Goal: Register for event/course

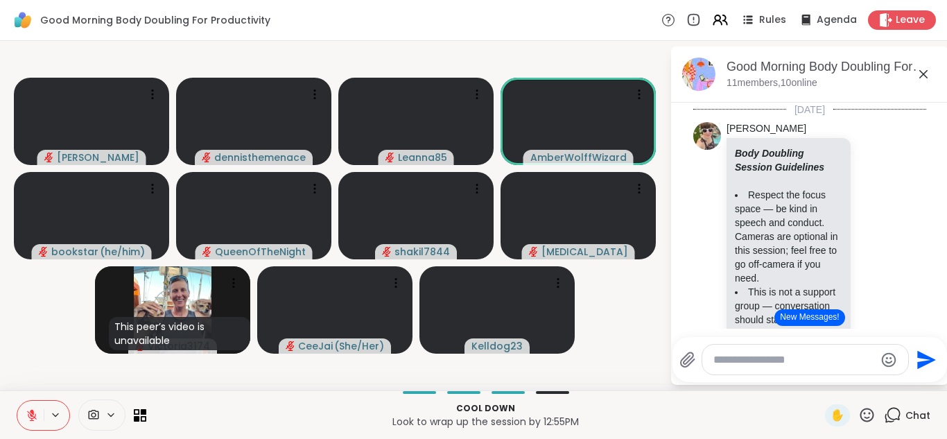
scroll to position [2743, 0]
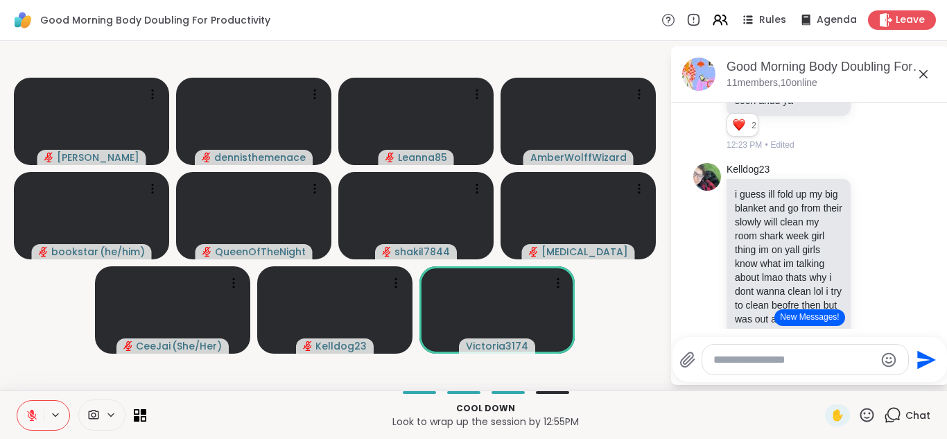
click at [37, 415] on icon at bounding box center [32, 415] width 12 height 12
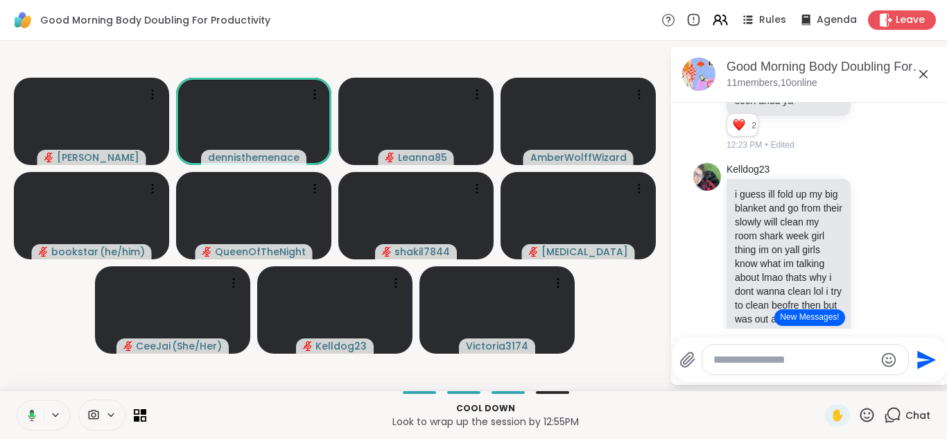
click at [42, 412] on button at bounding box center [29, 415] width 28 height 29
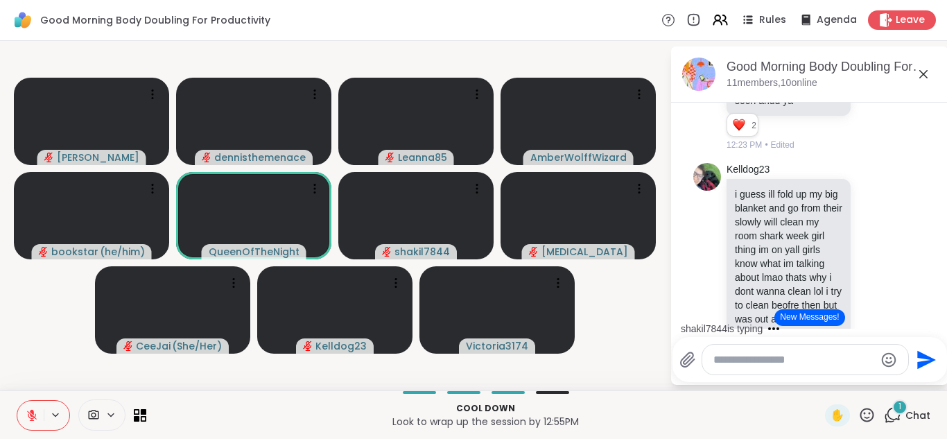
click at [808, 314] on button "New Messages!" at bounding box center [809, 317] width 70 height 17
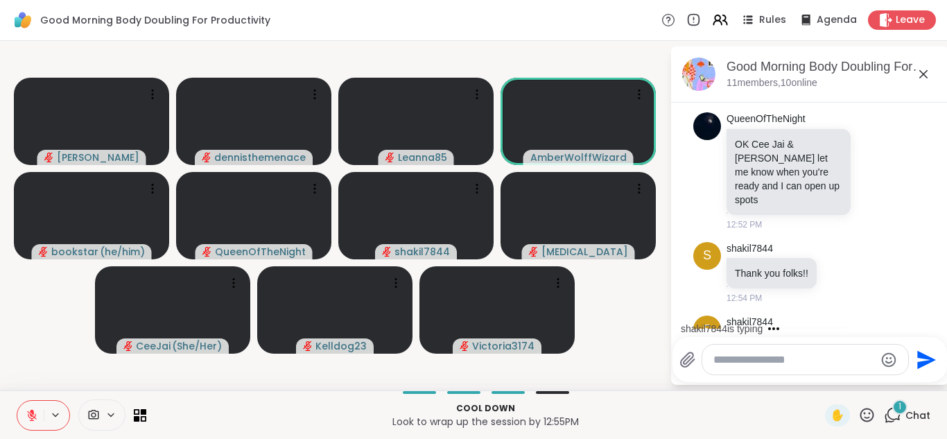
scroll to position [3518, 0]
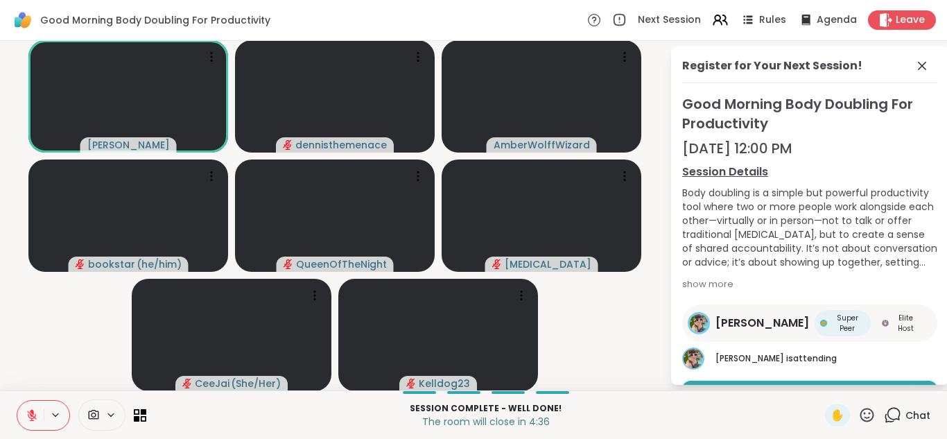
click at [917, 412] on span "Chat" at bounding box center [917, 415] width 25 height 14
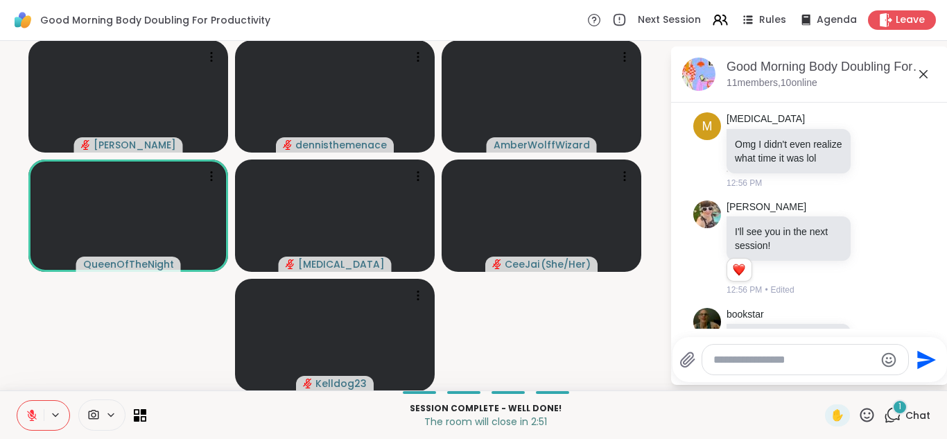
scroll to position [4145, 0]
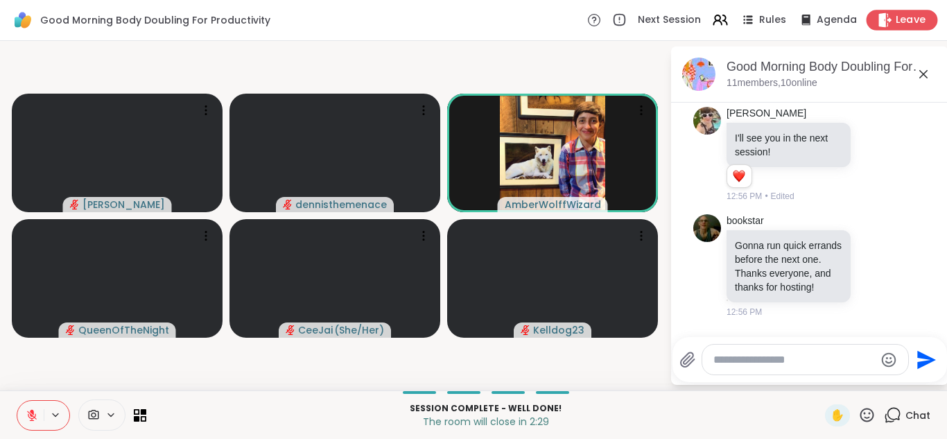
click at [907, 16] on span "Leave" at bounding box center [910, 20] width 30 height 15
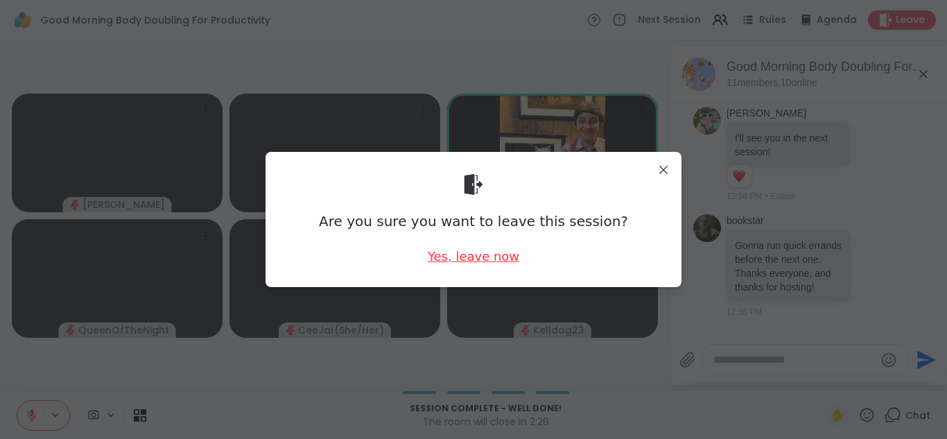
click at [464, 256] on div "Yes, leave now" at bounding box center [473, 255] width 91 height 17
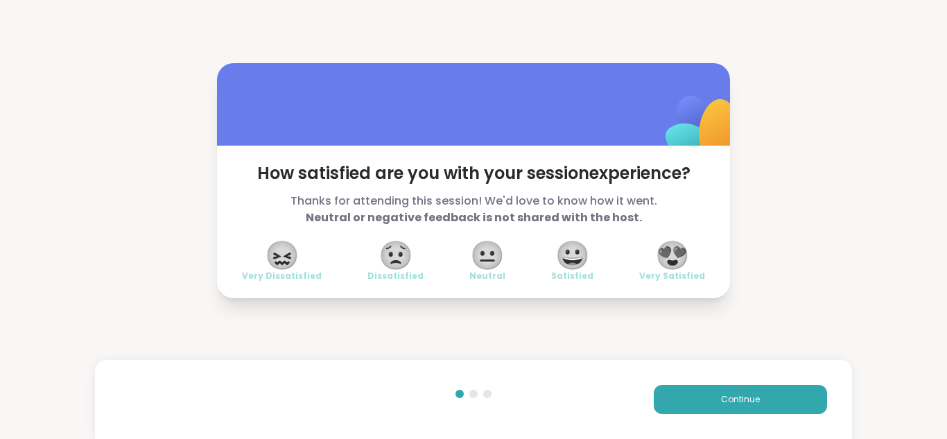
click at [676, 257] on span "😍" at bounding box center [672, 255] width 35 height 25
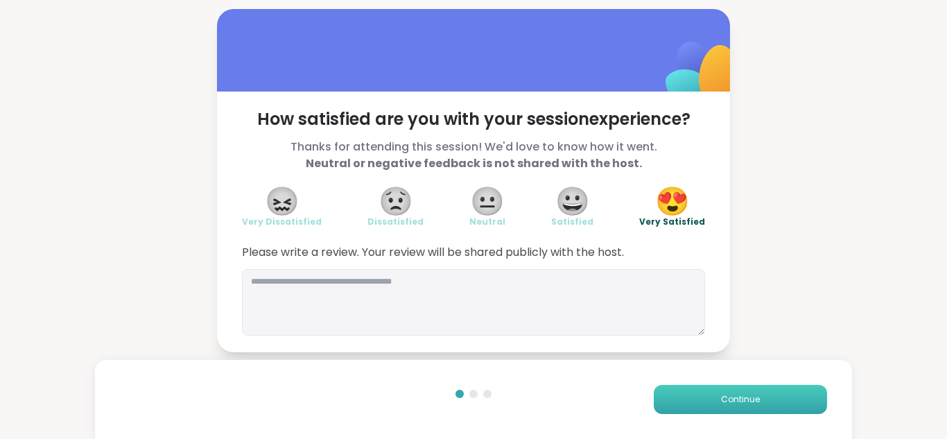
click at [728, 398] on span "Continue" at bounding box center [740, 399] width 39 height 12
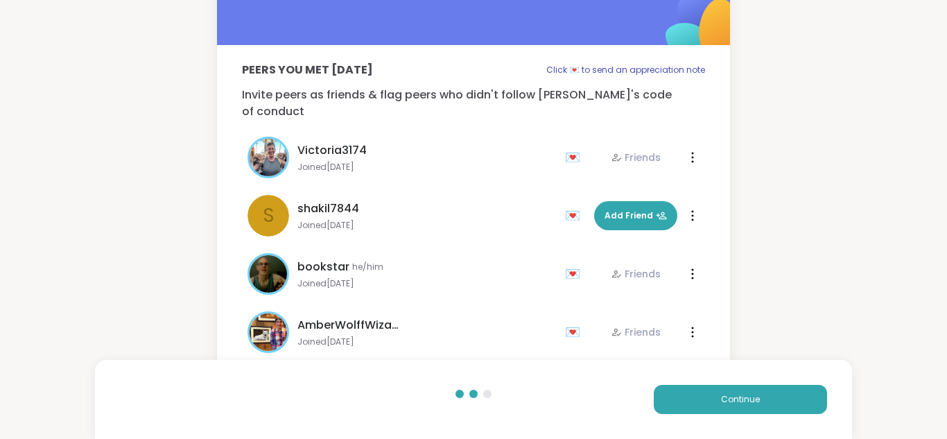
scroll to position [65, 0]
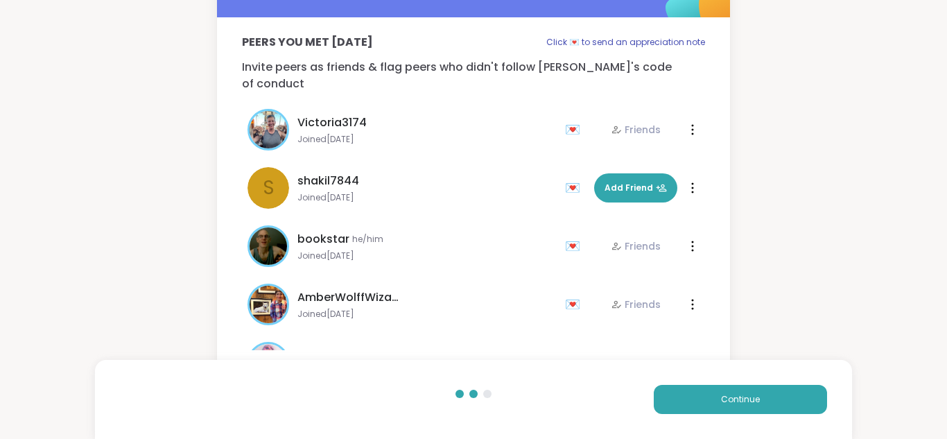
click at [478, 308] on span "Joined Dec 2024" at bounding box center [426, 313] width 259 height 11
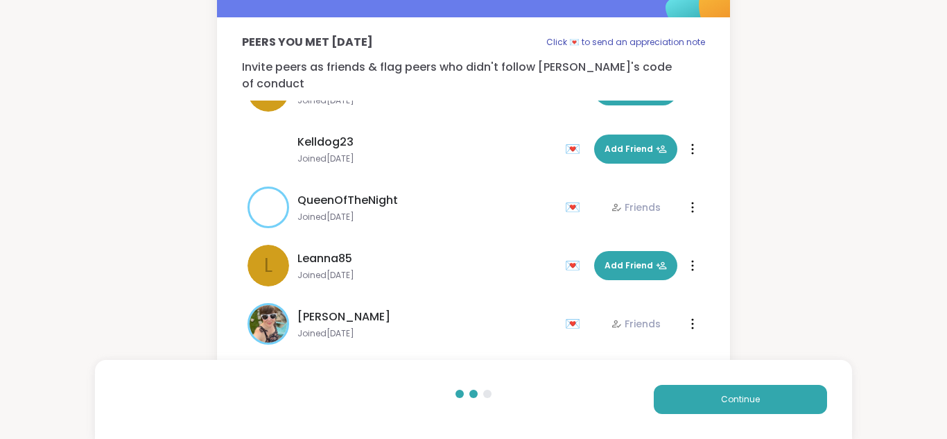
scroll to position [333, 0]
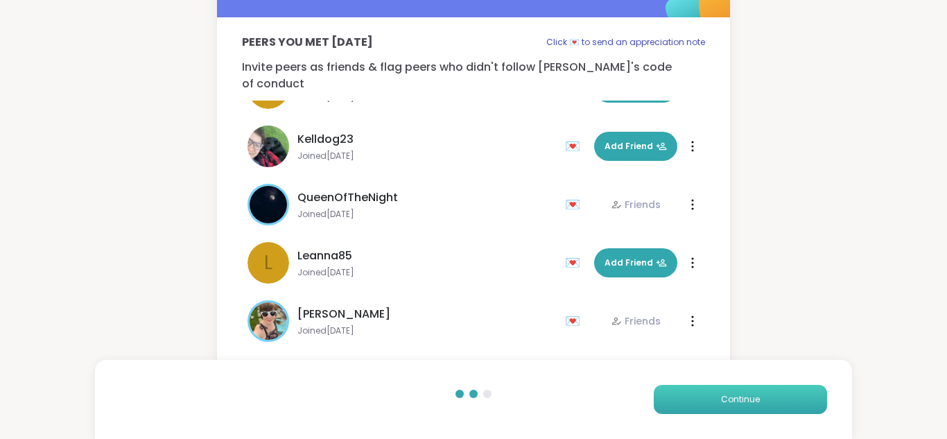
click at [738, 398] on span "Continue" at bounding box center [740, 399] width 39 height 12
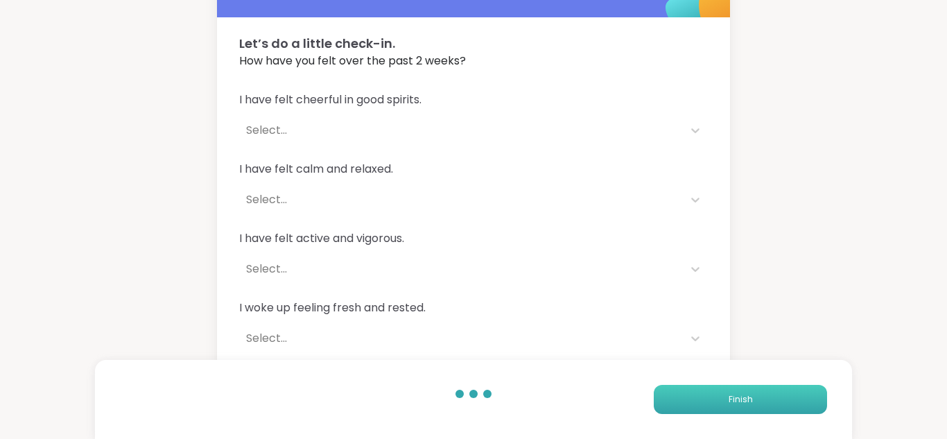
click at [738, 398] on span "Finish" at bounding box center [740, 399] width 24 height 12
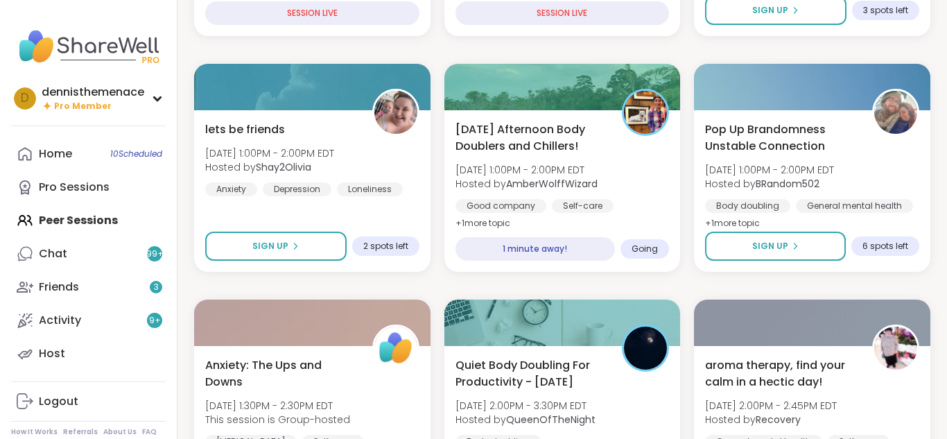
scroll to position [388, 0]
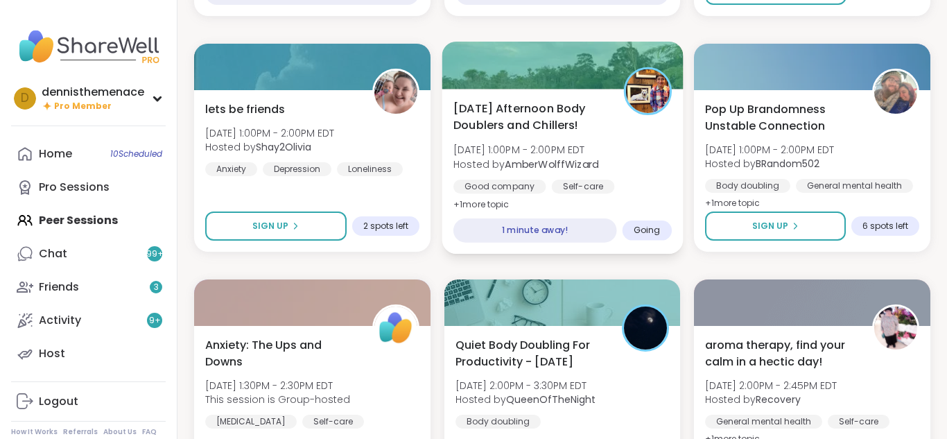
click at [559, 182] on div "Self-care" at bounding box center [582, 186] width 63 height 14
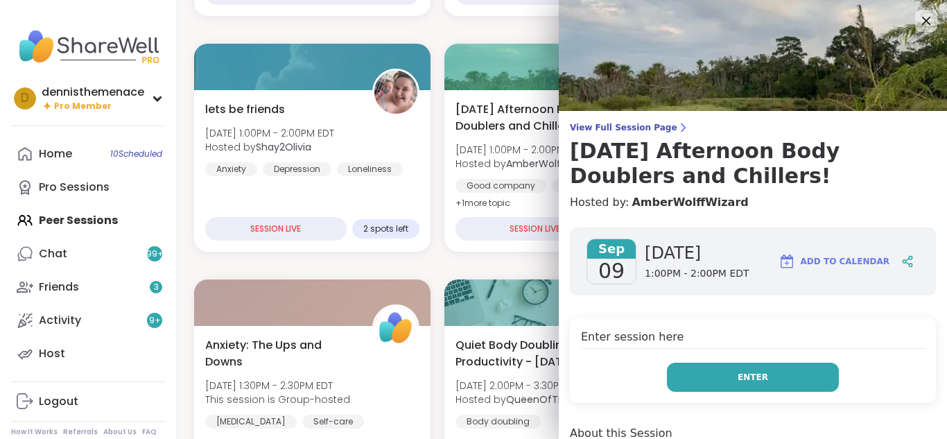
click at [750, 382] on span "Enter" at bounding box center [752, 377] width 30 height 12
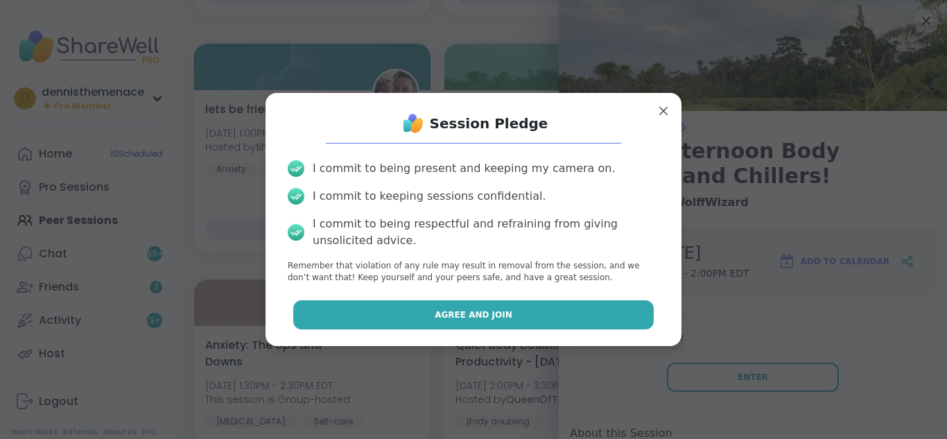
click at [469, 316] on span "Agree and Join" at bounding box center [473, 314] width 78 height 12
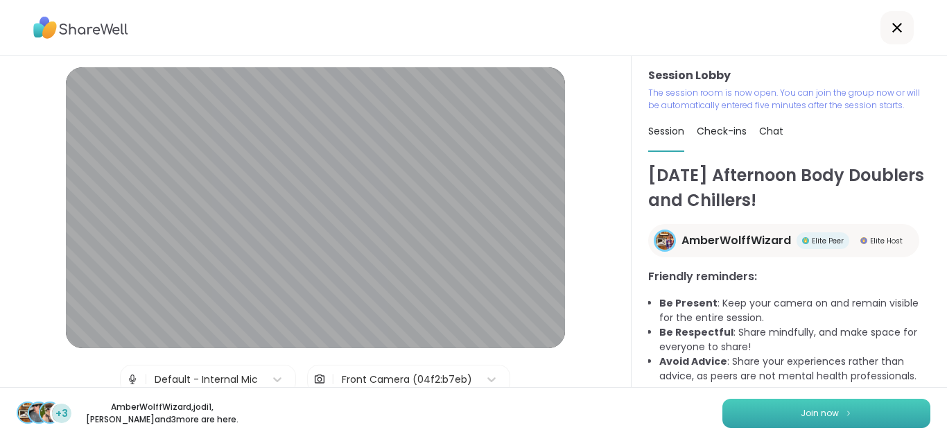
click at [822, 409] on span "Join now" at bounding box center [819, 413] width 38 height 12
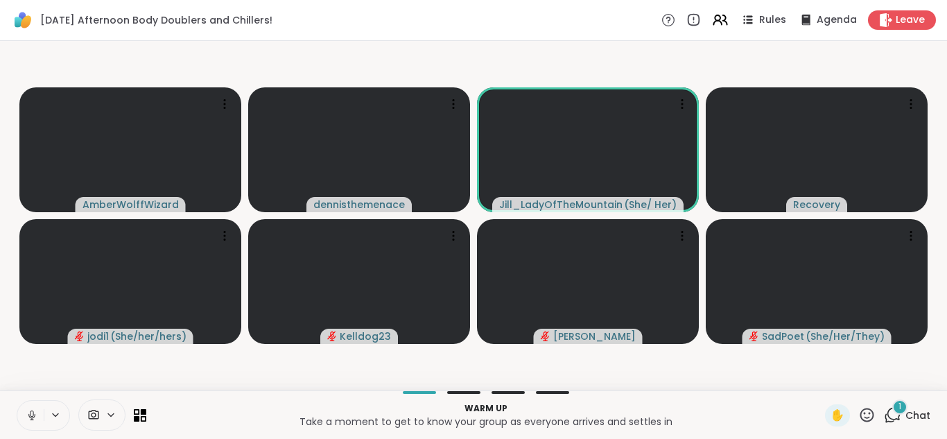
click at [30, 414] on icon at bounding box center [31, 413] width 3 height 6
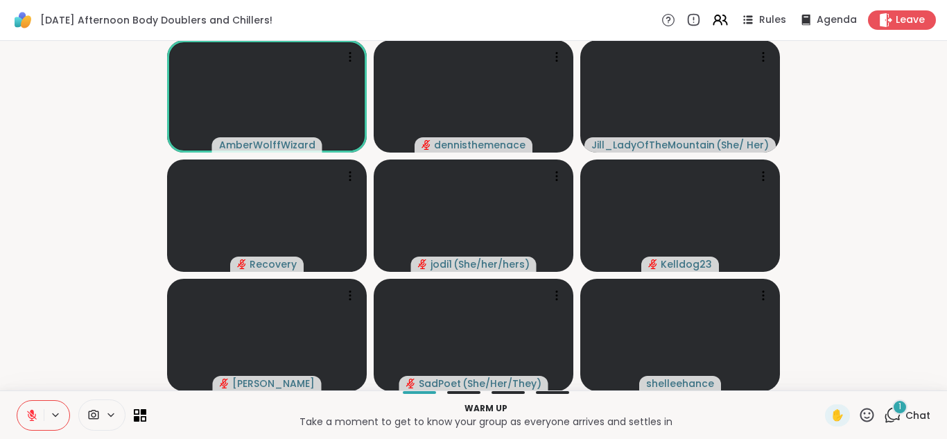
click at [920, 412] on span "Chat" at bounding box center [917, 415] width 25 height 14
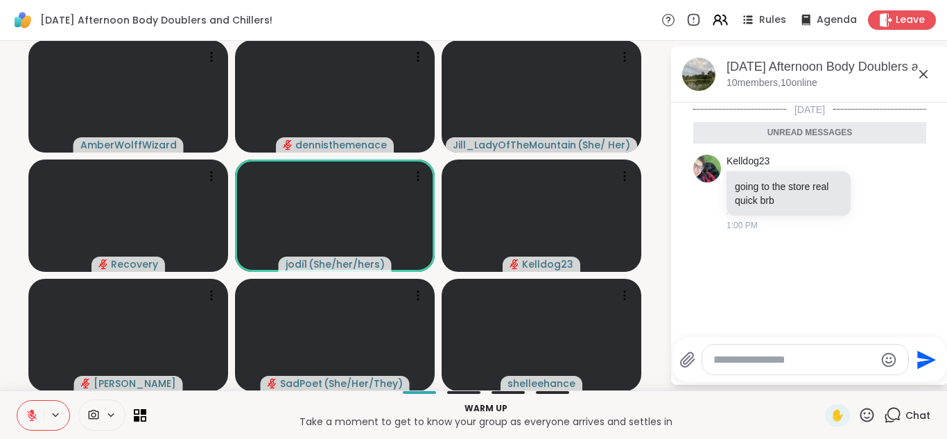
click at [818, 365] on textarea "Type your message" at bounding box center [793, 360] width 161 height 14
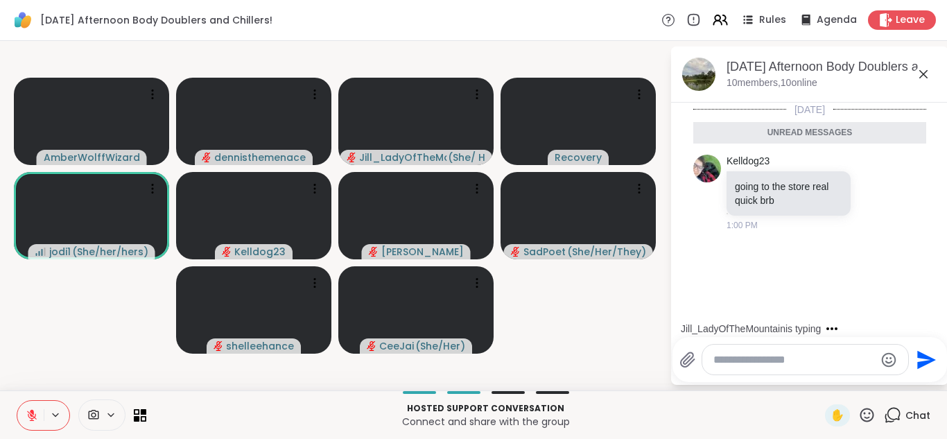
click at [789, 360] on textarea "Type your message" at bounding box center [793, 360] width 161 height 14
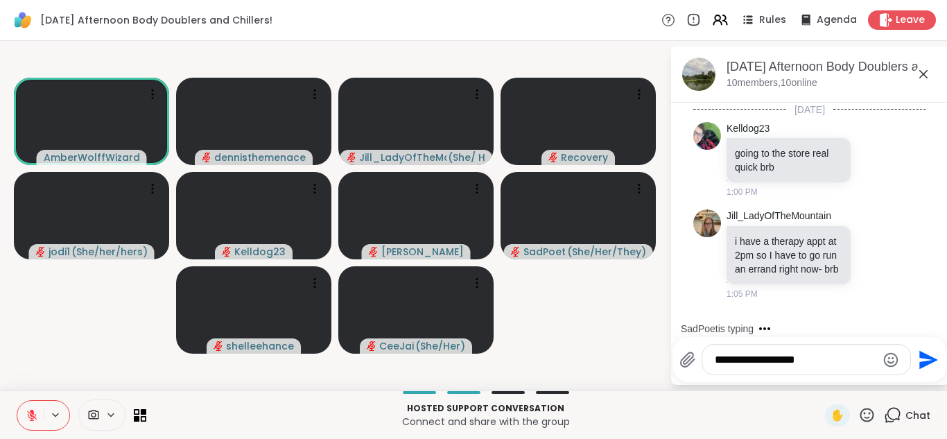
click at [865, 362] on textarea "**********" at bounding box center [794, 360] width 161 height 14
click at [843, 337] on div "**********" at bounding box center [809, 359] width 274 height 45
click at [839, 364] on textarea "**********" at bounding box center [794, 360] width 161 height 14
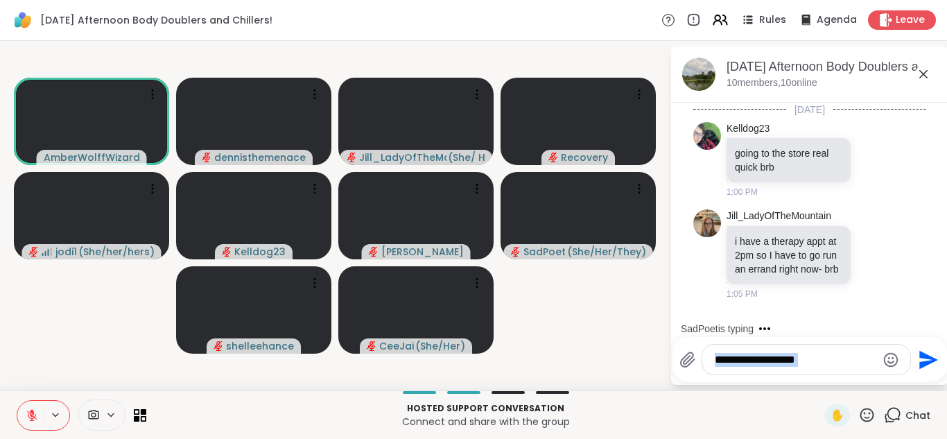
click at [806, 353] on textarea "**********" at bounding box center [794, 360] width 161 height 14
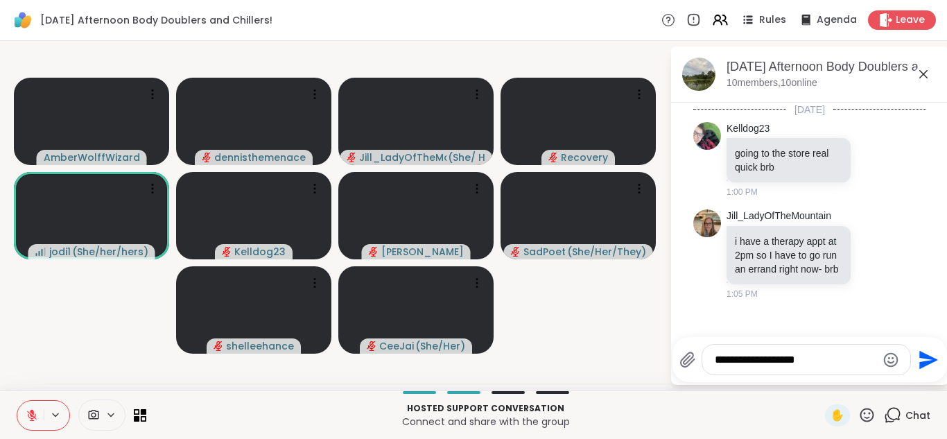
type textarea "**********"
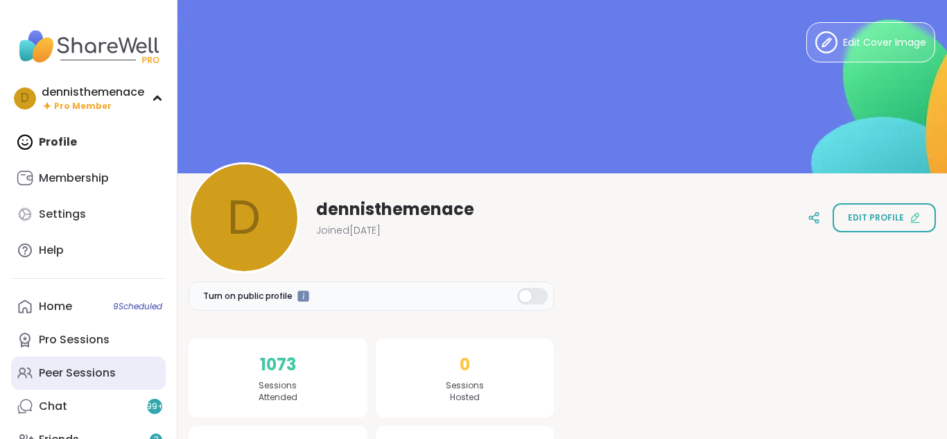
click at [74, 375] on div "Peer Sessions" at bounding box center [77, 372] width 77 height 15
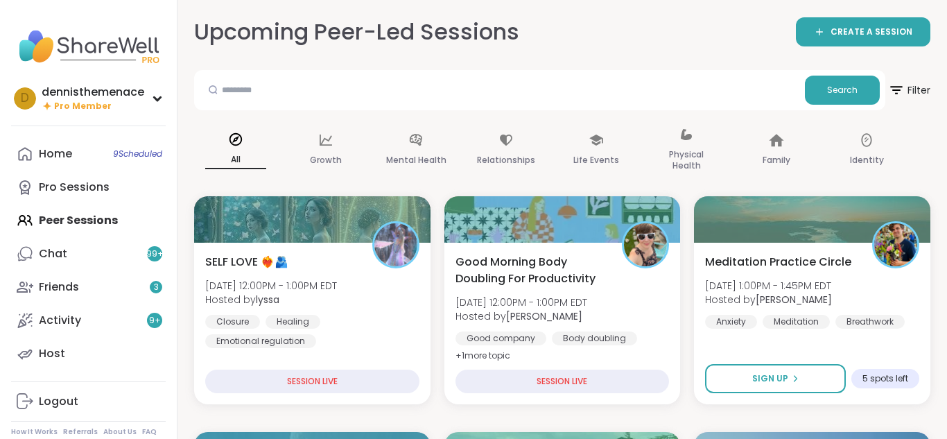
click at [492, 304] on span "[DATE] 12:00PM - 1:00PM EDT" at bounding box center [521, 302] width 132 height 14
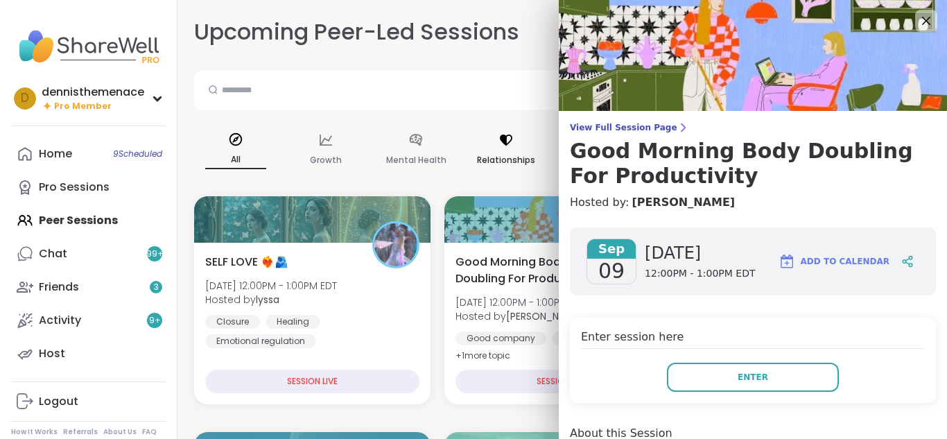
click at [479, 174] on div "Relationships" at bounding box center [505, 150] width 83 height 69
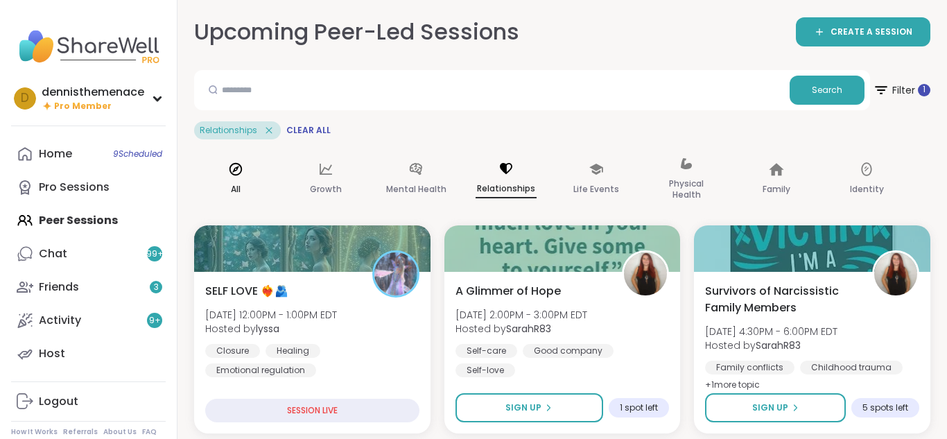
click at [259, 175] on div "All" at bounding box center [235, 179] width 83 height 69
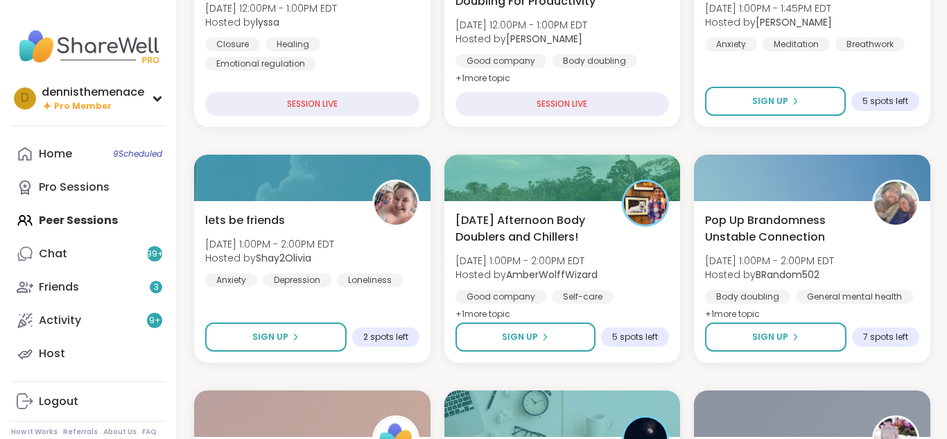
scroll to position [305, 0]
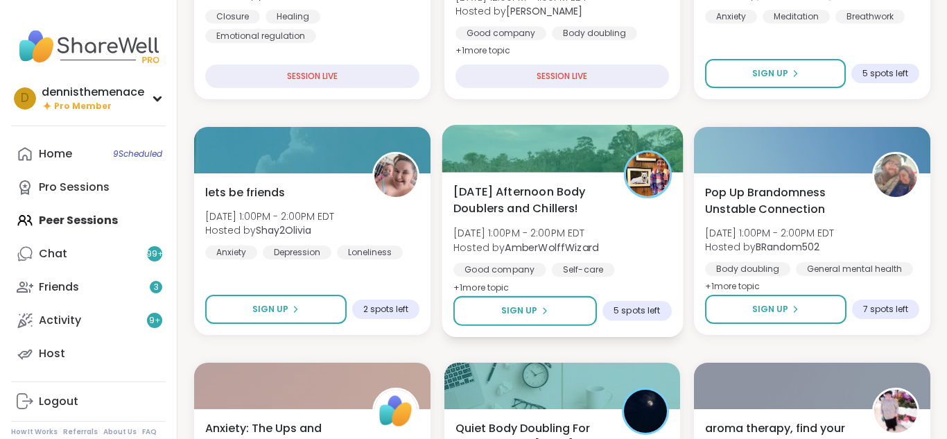
click at [540, 245] on b "AmberWolffWizard" at bounding box center [551, 247] width 94 height 14
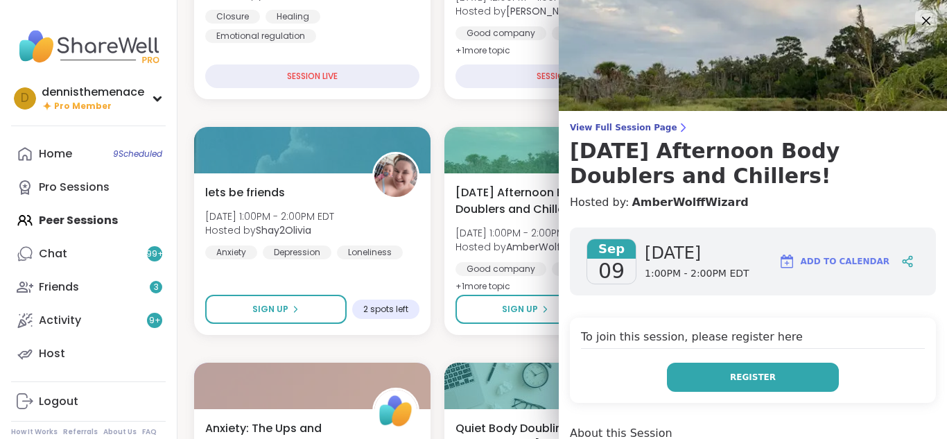
click at [737, 373] on span "Register" at bounding box center [753, 377] width 46 height 12
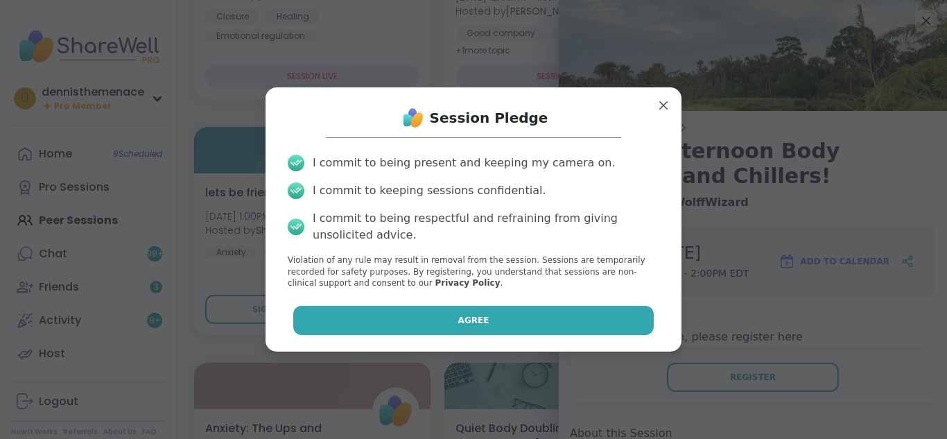
click at [518, 324] on button "Agree" at bounding box center [473, 320] width 361 height 29
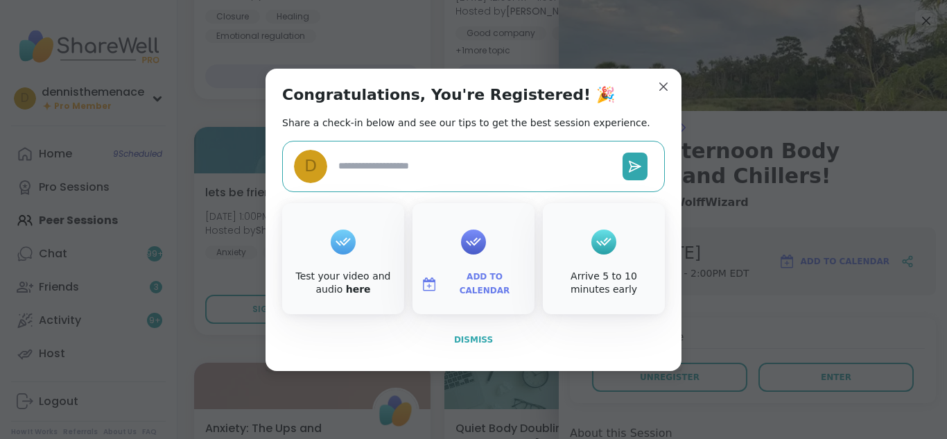
type textarea "*"
click at [479, 335] on span "Dismiss" at bounding box center [473, 340] width 39 height 10
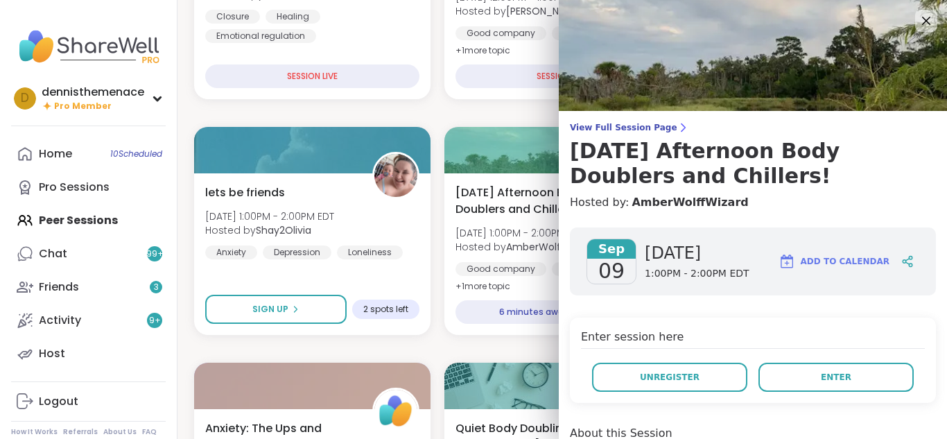
click at [479, 334] on div "[DATE] Afternoon Body Doublers and Chillers! [DATE] 1:00PM - 2:00PM EDT Hosted …" at bounding box center [562, 253] width 236 height 161
